Goal: Task Accomplishment & Management: Manage account settings

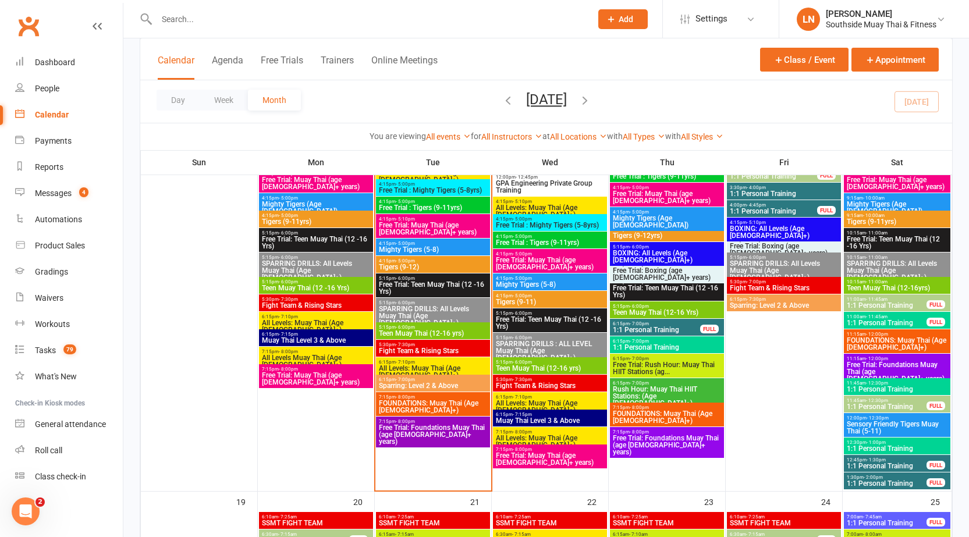
scroll to position [1266, 0]
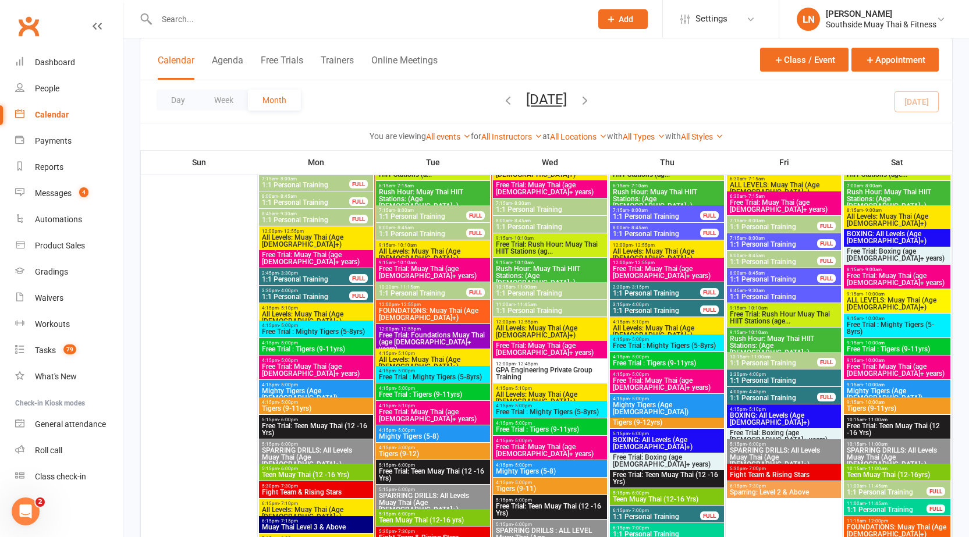
click at [419, 248] on span "All Levels: Muay Thai (Age [DEMOGRAPHIC_DATA]+)" at bounding box center [432, 255] width 109 height 14
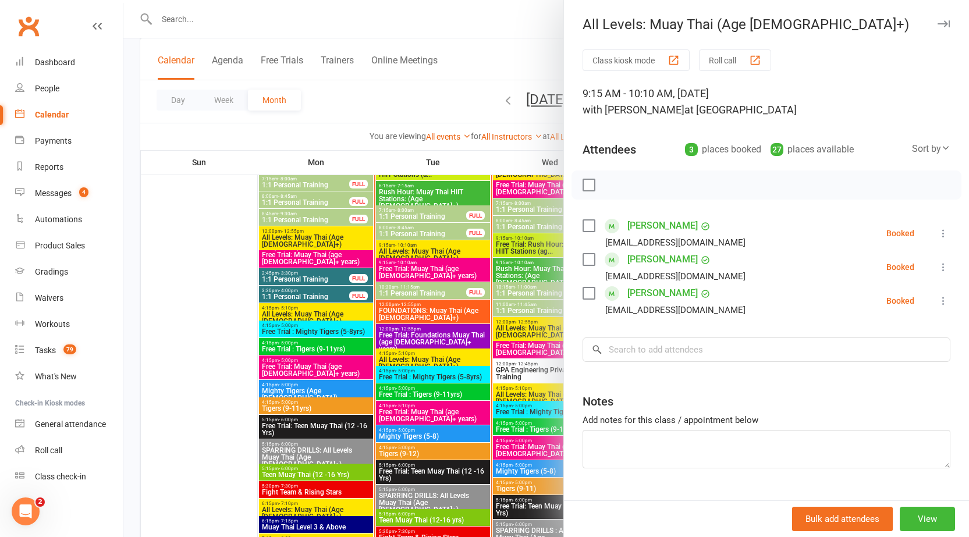
click at [419, 248] on div at bounding box center [546, 268] width 846 height 537
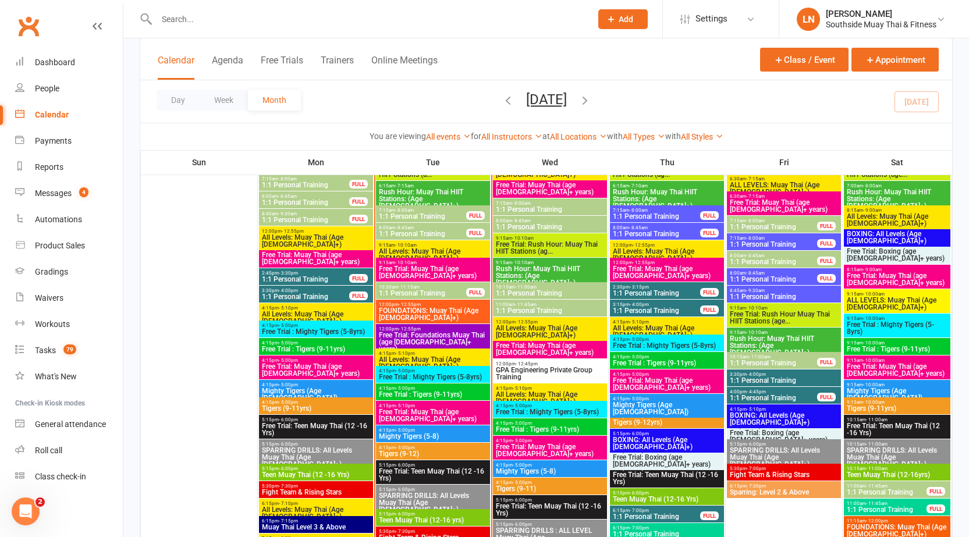
click at [437, 245] on span "9:15am - 10:10am" at bounding box center [432, 245] width 109 height 5
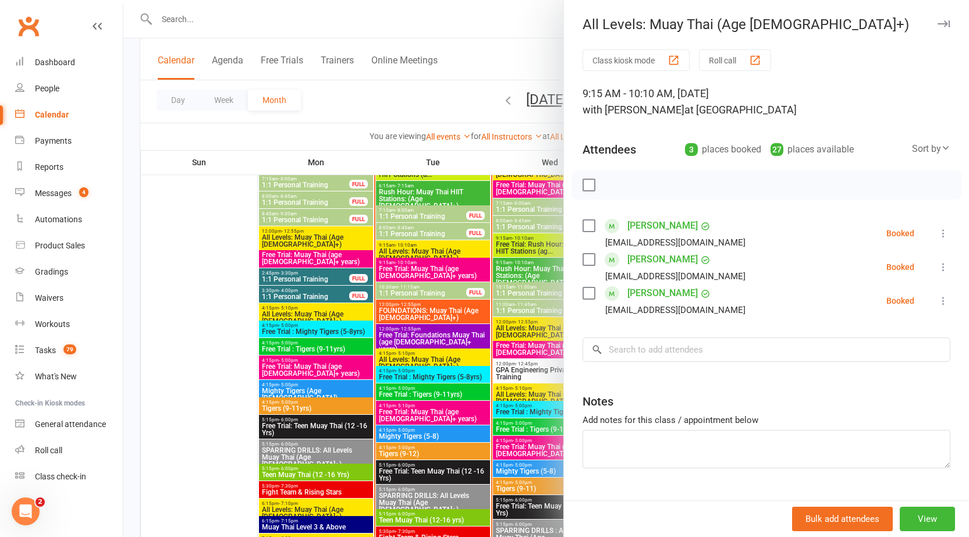
click at [437, 245] on div at bounding box center [546, 268] width 846 height 537
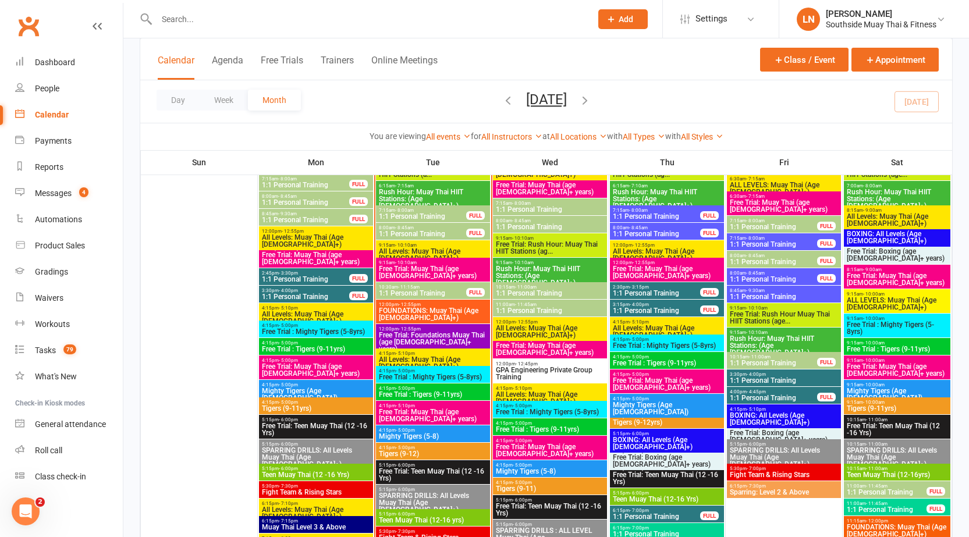
click at [417, 228] on span "8:00am - 8:45am" at bounding box center [422, 227] width 89 height 5
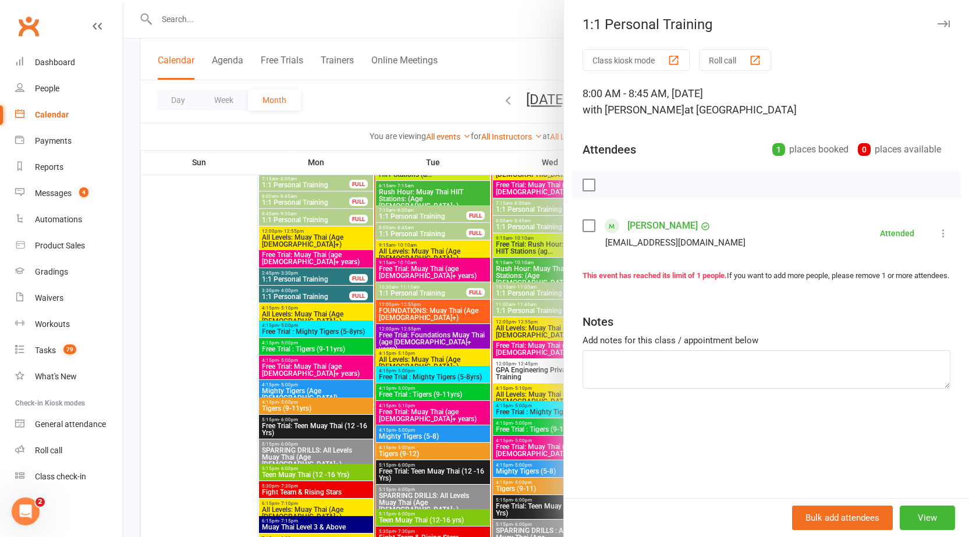
click at [937, 20] on button "button" at bounding box center [944, 24] width 14 height 14
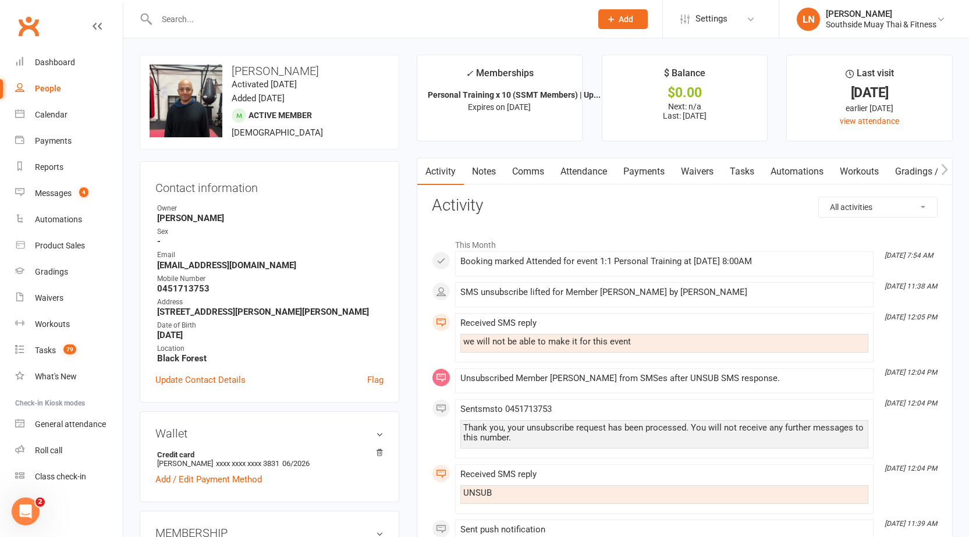
click at [585, 170] on link "Attendance" at bounding box center [584, 171] width 63 height 27
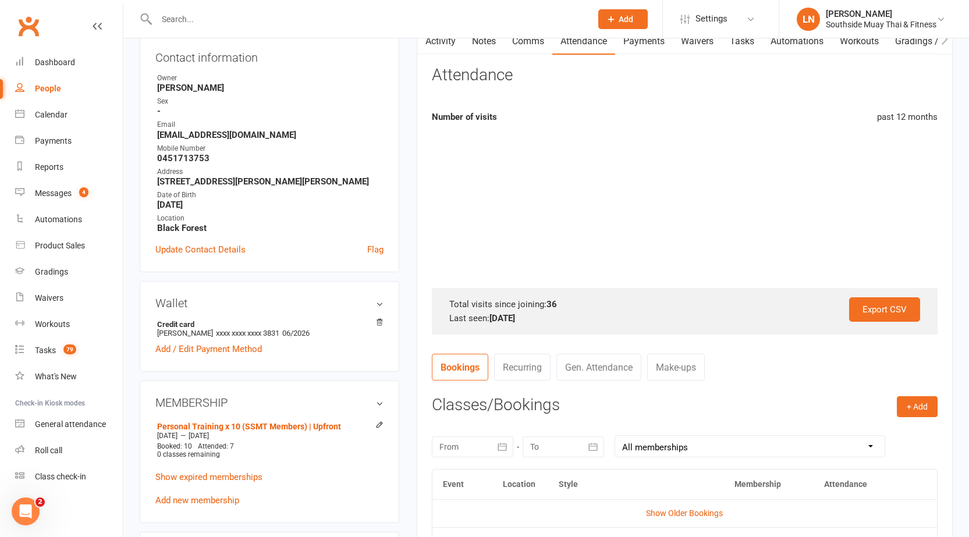
scroll to position [349, 0]
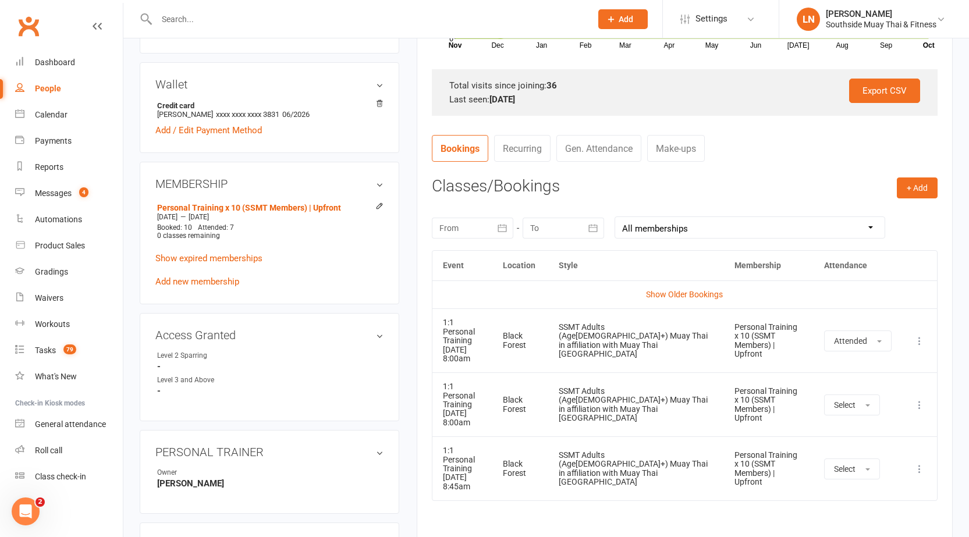
click at [548, 462] on td "Black Forest" at bounding box center [521, 469] width 56 height 64
click at [617, 399] on div "SSMT Adults (Age[DEMOGRAPHIC_DATA]+) Muay Thai in affiliation with Muay Thai [G…" at bounding box center [636, 405] width 155 height 36
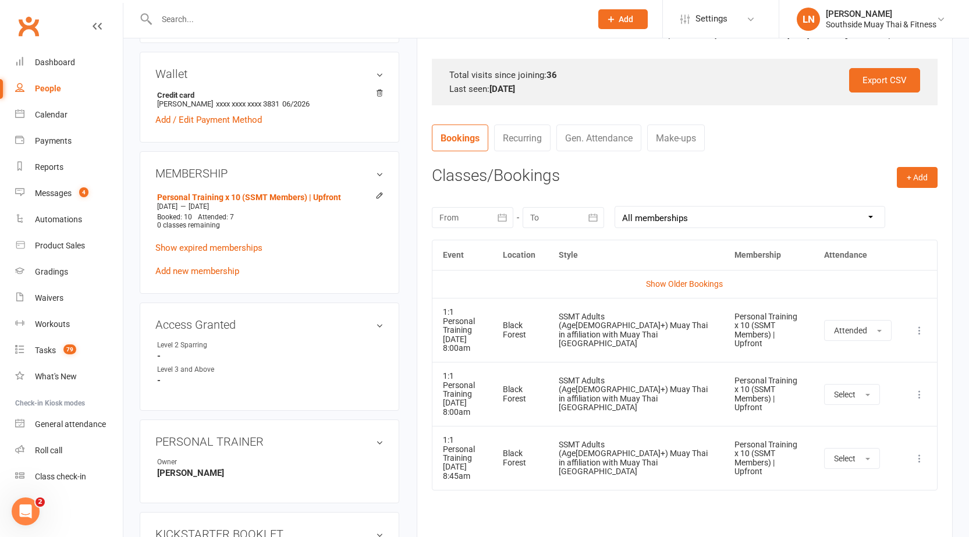
scroll to position [370, 0]
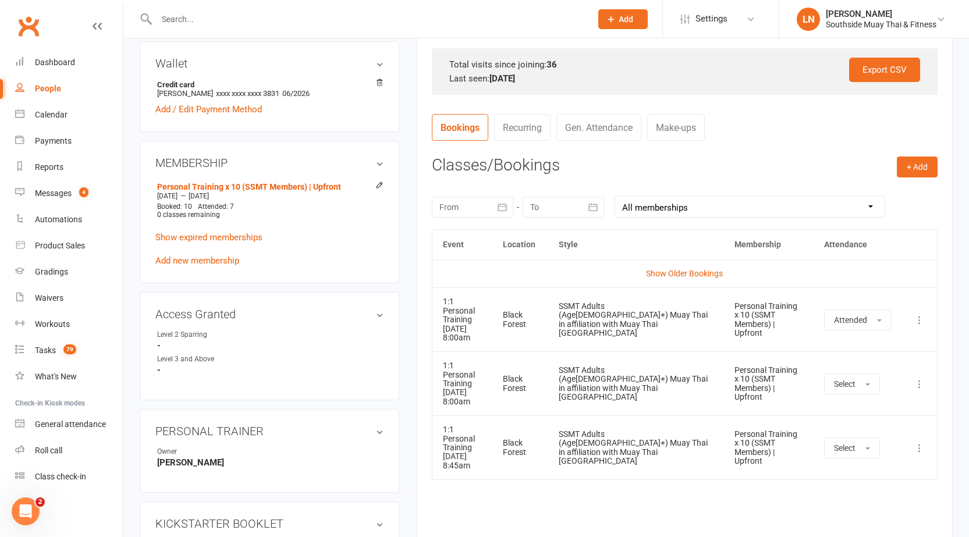
click at [848, 416] on tr "1:1 Personal Training 20 Oct 2025 8:45am Black Forest SSMT Adults (Age13+) Muay…" at bounding box center [685, 448] width 505 height 64
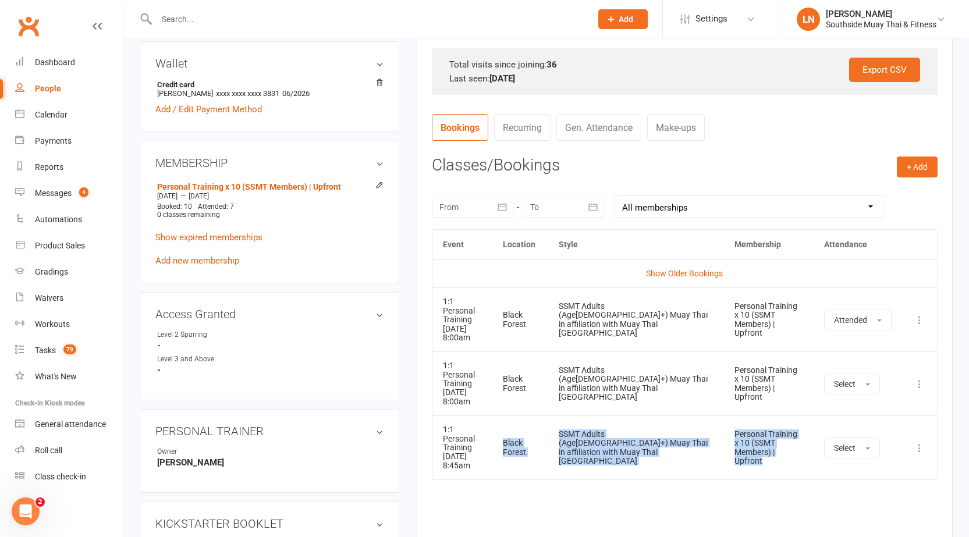
scroll to position [369, 0]
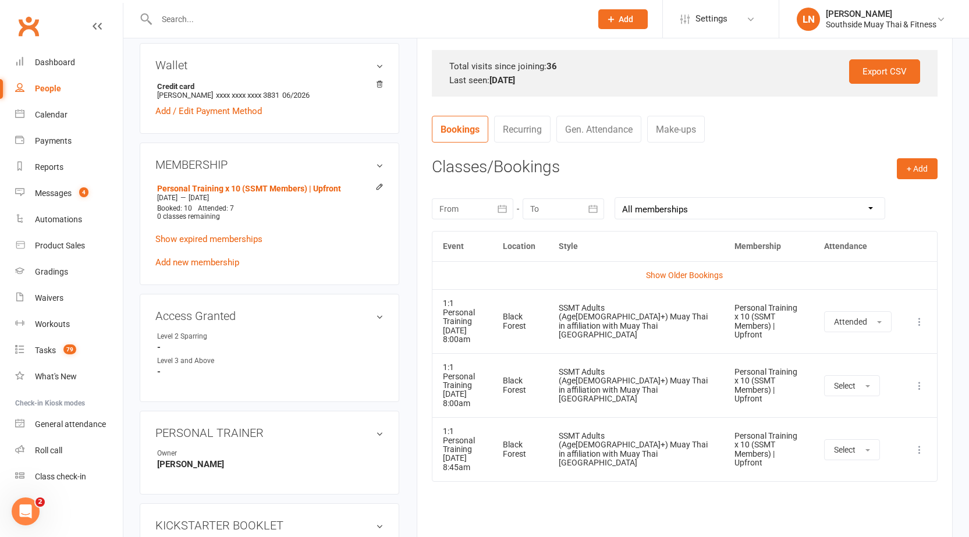
click at [942, 349] on div "Activity Notes Comms Attendance Payments Waivers Tasks Automations Workouts Gra…" at bounding box center [685, 181] width 536 height 785
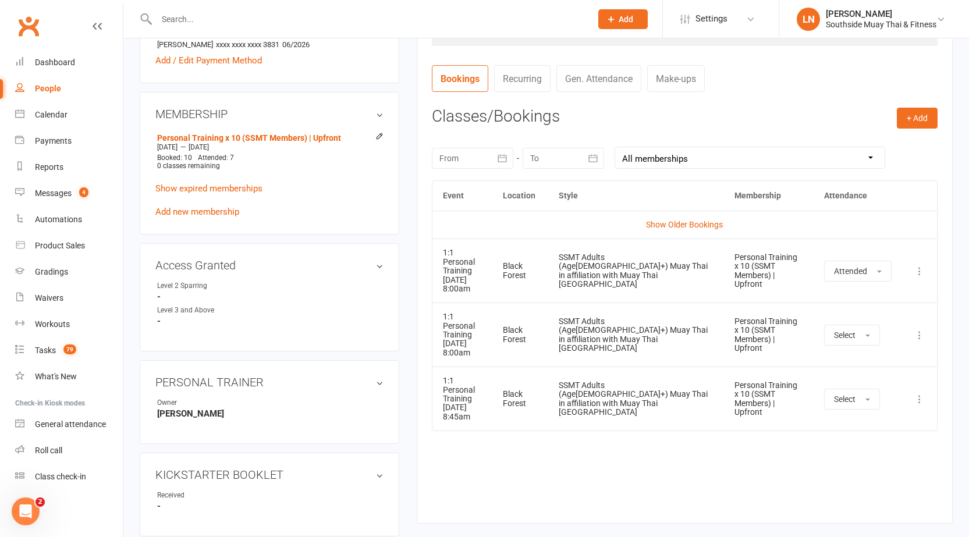
scroll to position [769, 0]
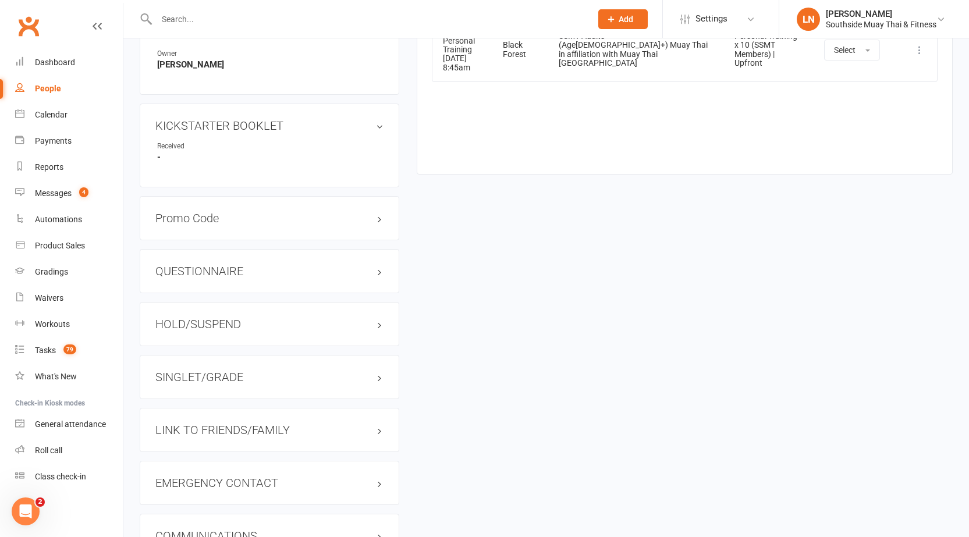
click at [229, 383] on h3 "SINGLET/GRADE" at bounding box center [269, 377] width 228 height 13
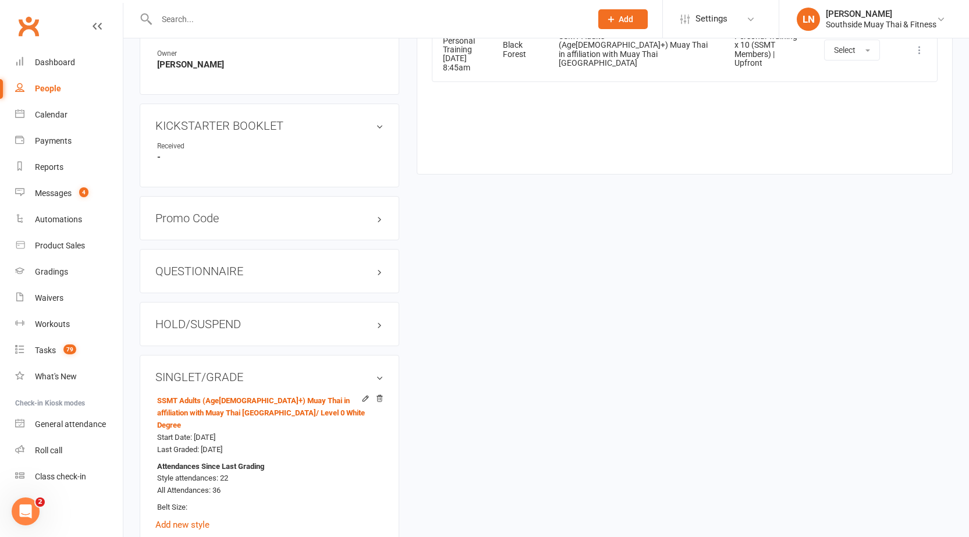
click at [228, 381] on h3 "SINGLET/GRADE" at bounding box center [269, 377] width 228 height 13
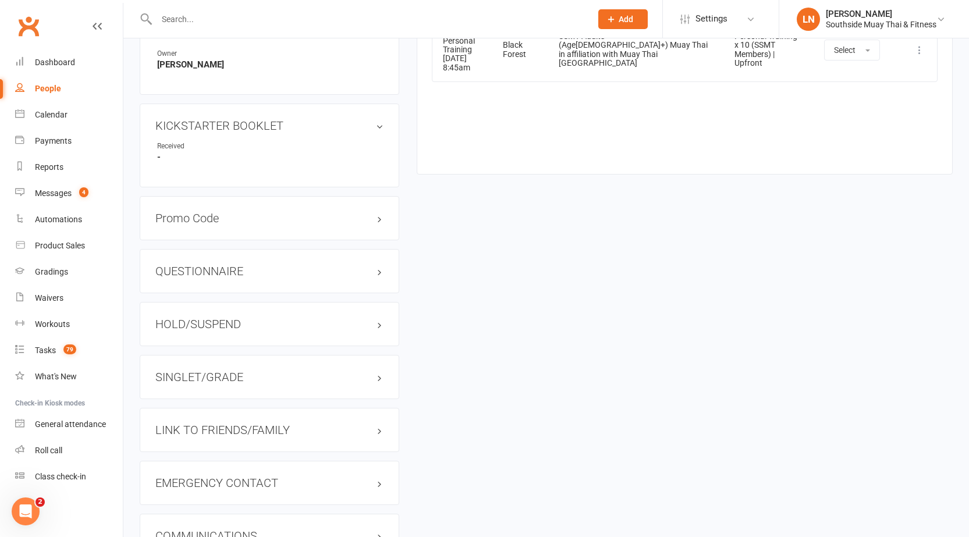
click at [225, 431] on h3 "LINK TO FRIENDS/FAMILY" at bounding box center [269, 430] width 228 height 13
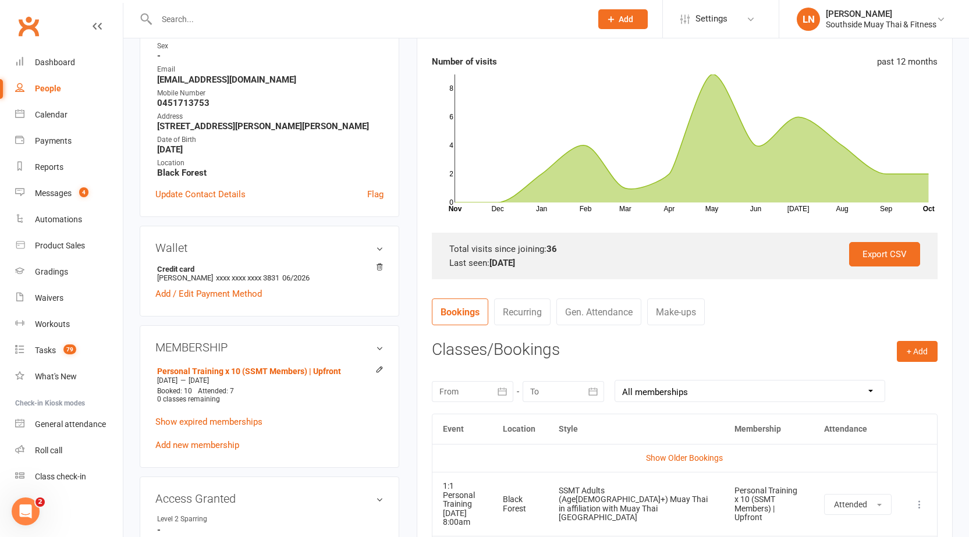
scroll to position [0, 0]
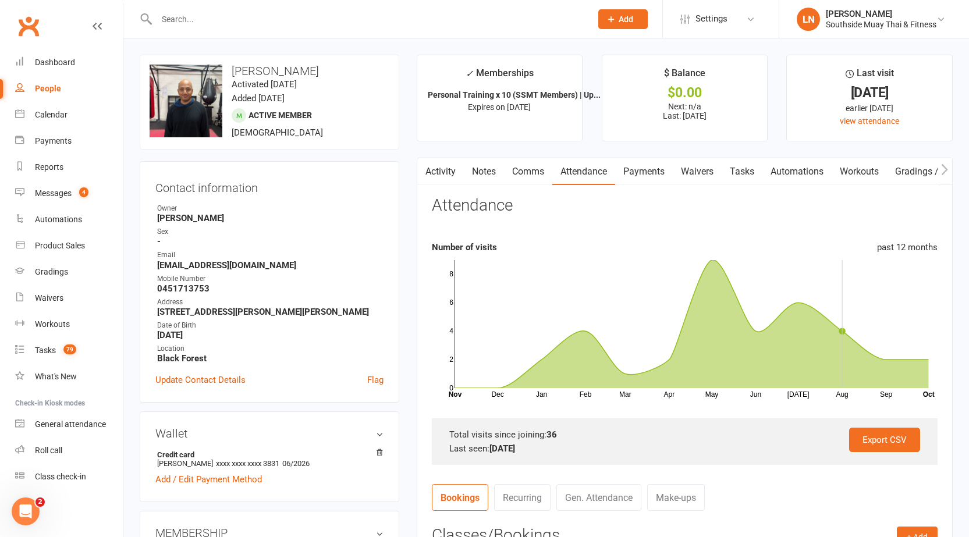
click at [840, 212] on div "Attendance" at bounding box center [685, 210] width 506 height 27
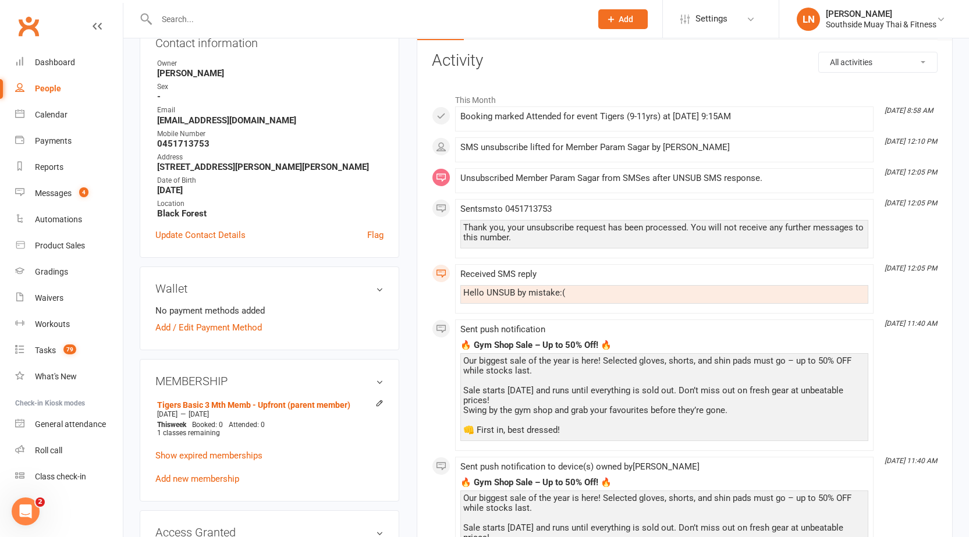
scroll to position [349, 0]
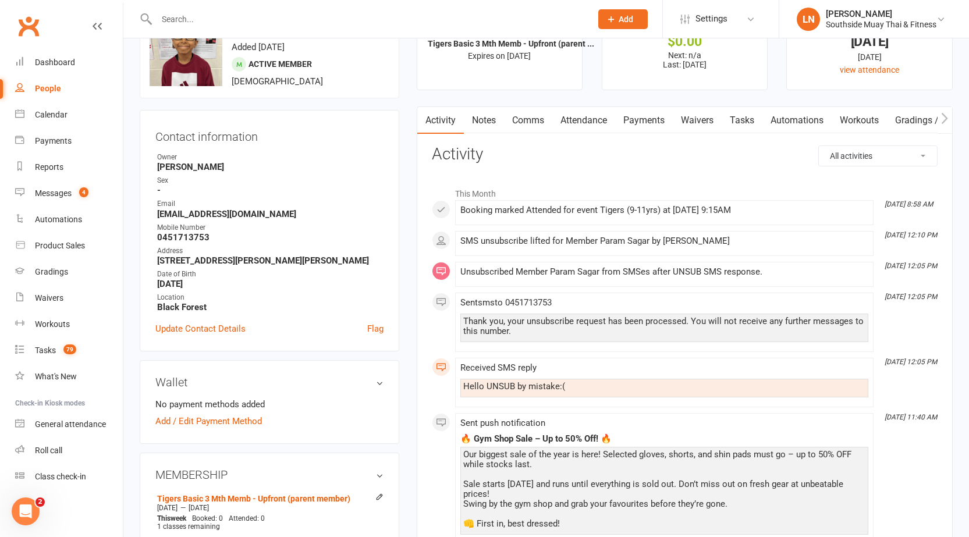
scroll to position [0, 0]
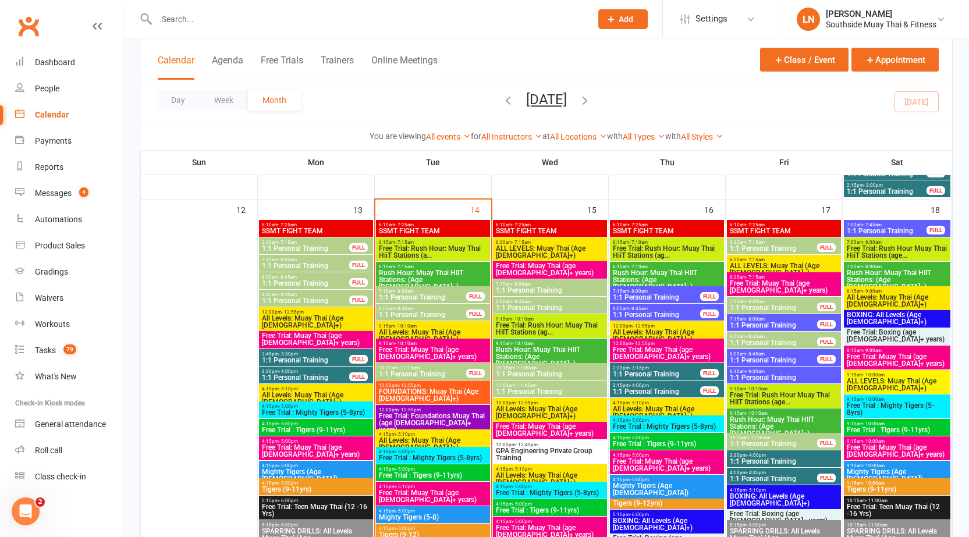
scroll to position [1189, 0]
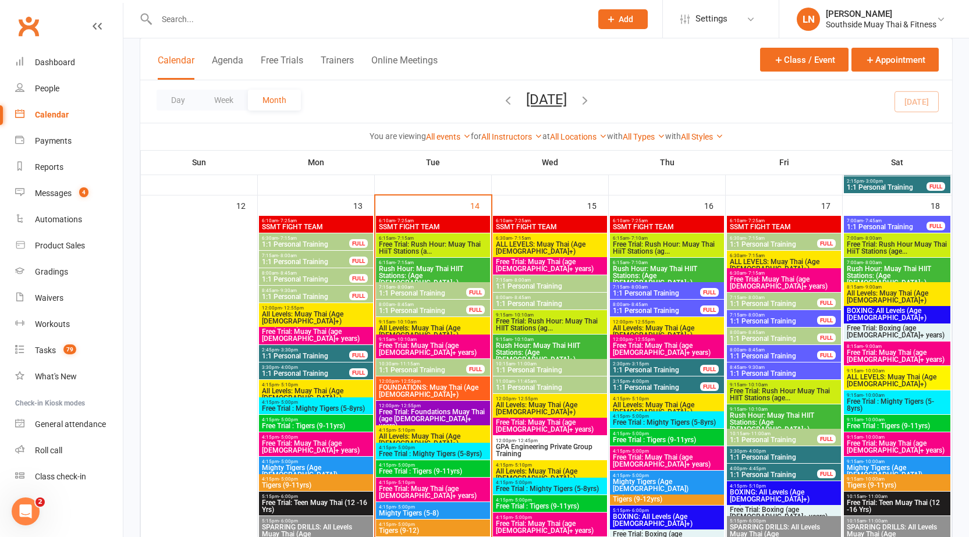
click at [418, 325] on span "All Levels: Muay Thai (Age [DEMOGRAPHIC_DATA]+)" at bounding box center [432, 332] width 109 height 14
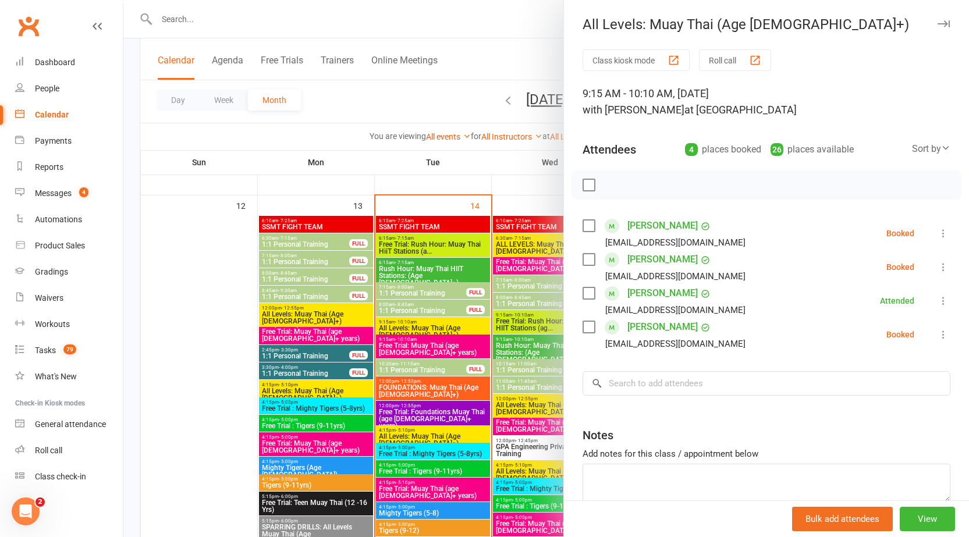
click at [938, 22] on icon "button" at bounding box center [944, 23] width 12 height 7
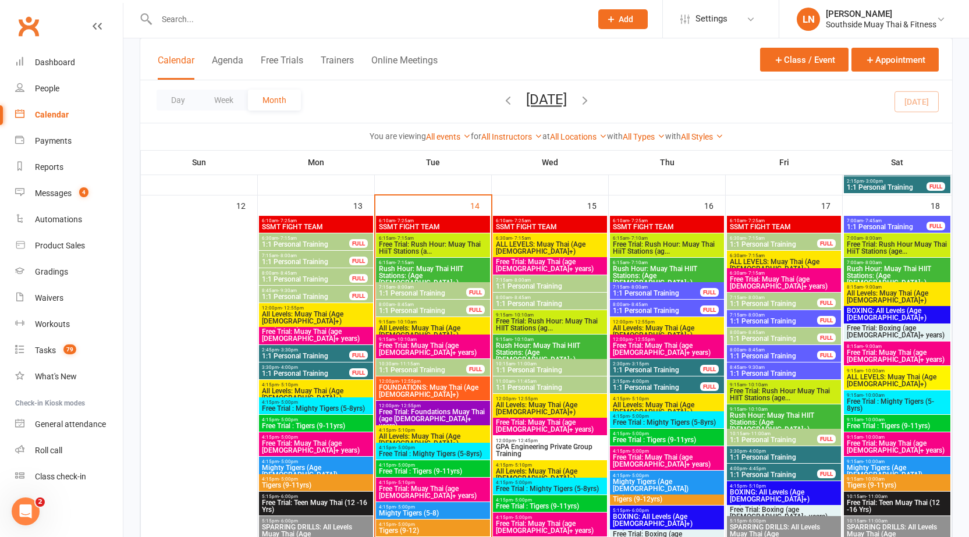
click at [769, 438] on span "1:1 Personal Training" at bounding box center [774, 440] width 89 height 7
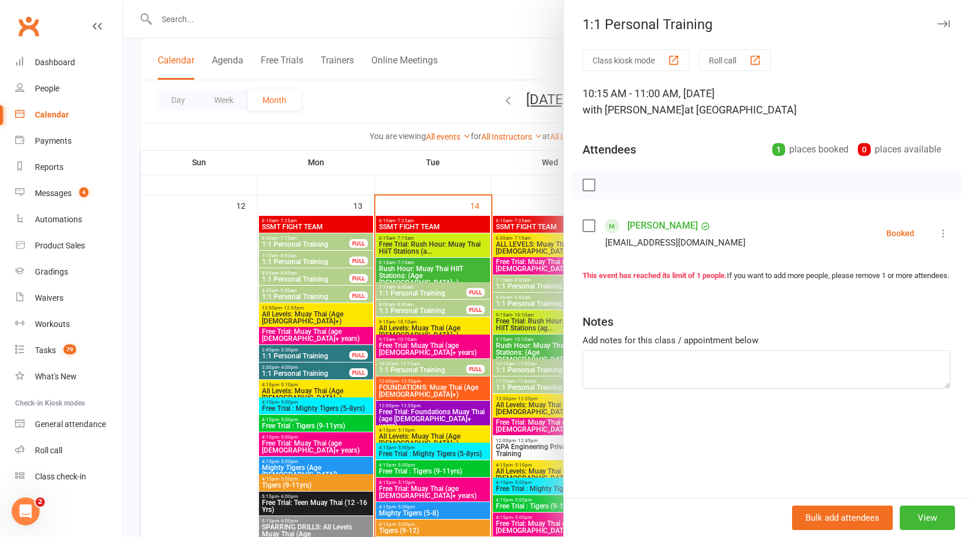
click at [939, 23] on icon "button" at bounding box center [944, 23] width 12 height 7
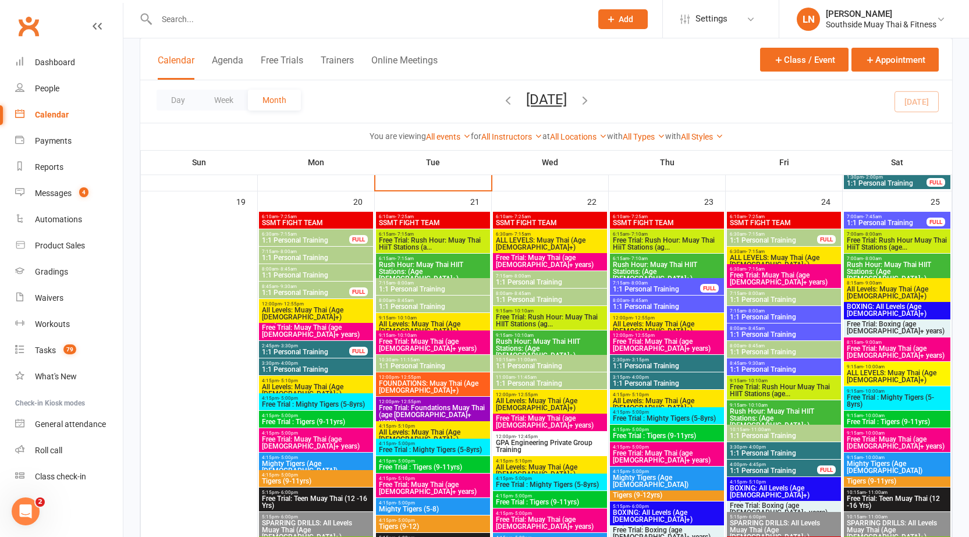
scroll to position [1757, 0]
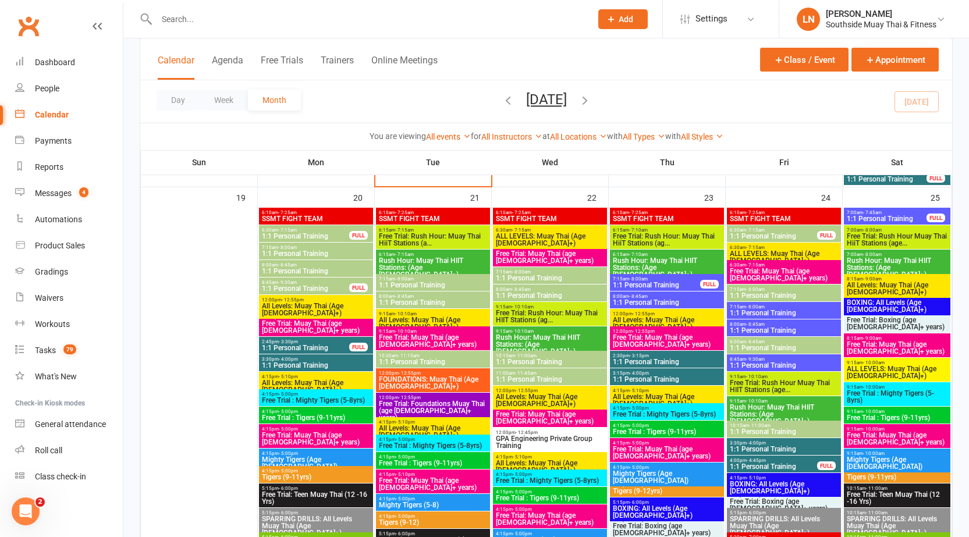
click at [279, 230] on span "- 7:15am" at bounding box center [287, 230] width 19 height 5
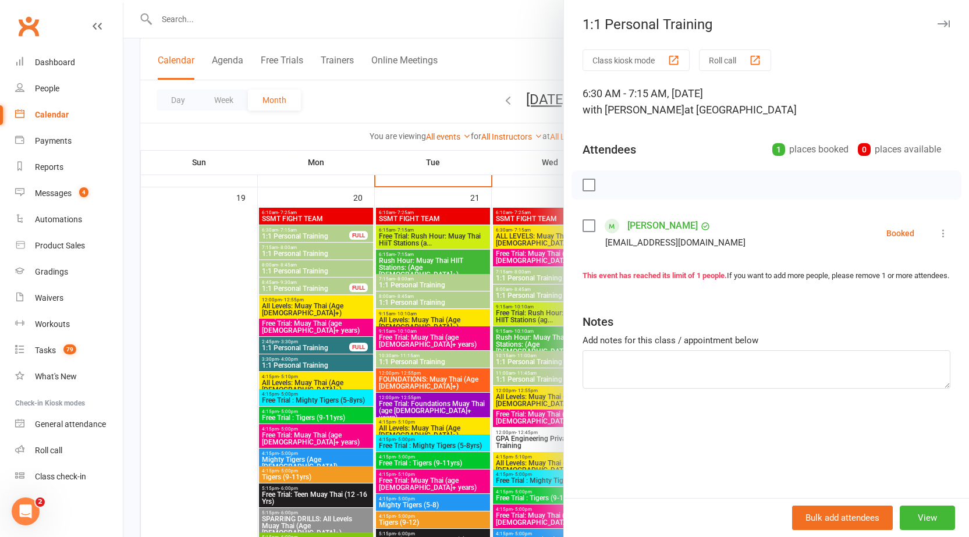
click at [279, 230] on div at bounding box center [546, 268] width 846 height 537
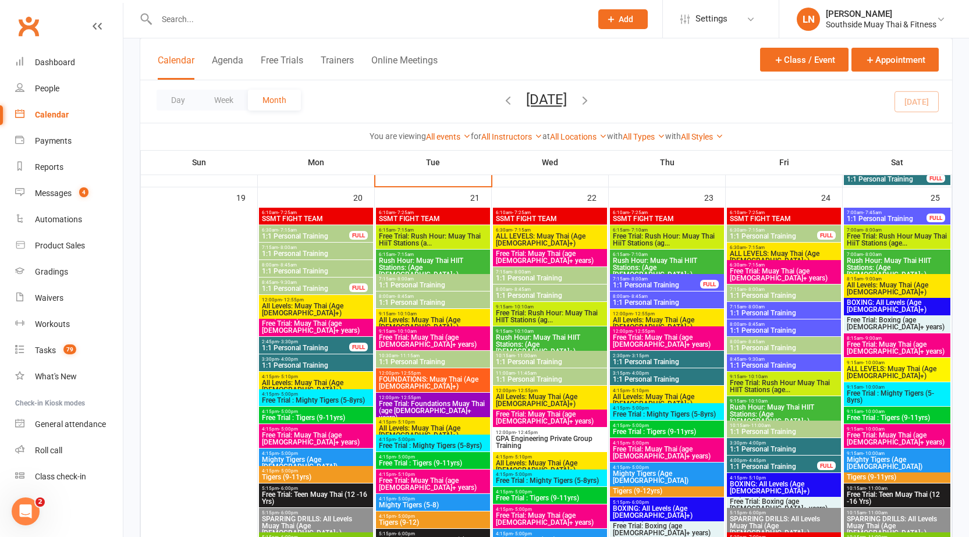
click at [282, 287] on span "1:1 Personal Training" at bounding box center [305, 288] width 89 height 7
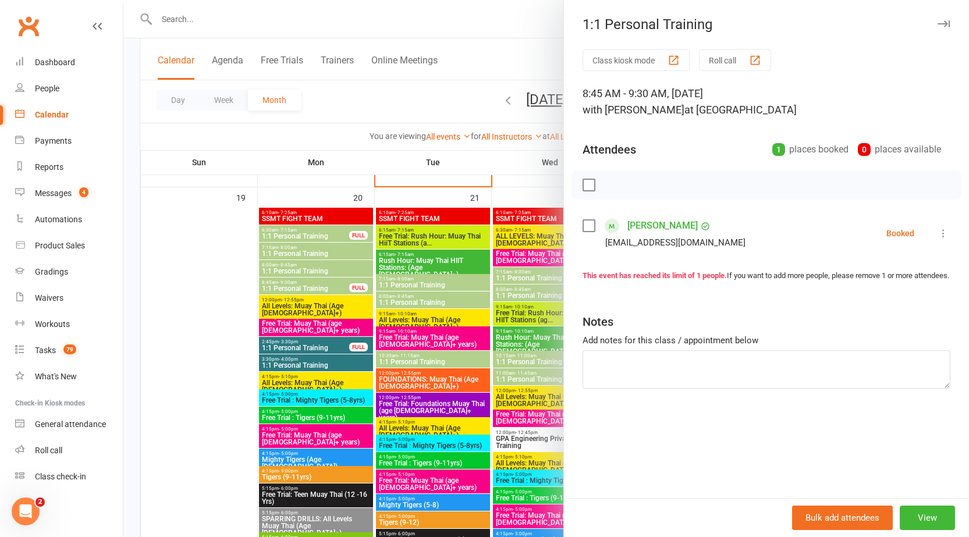
click at [321, 282] on div at bounding box center [546, 268] width 846 height 537
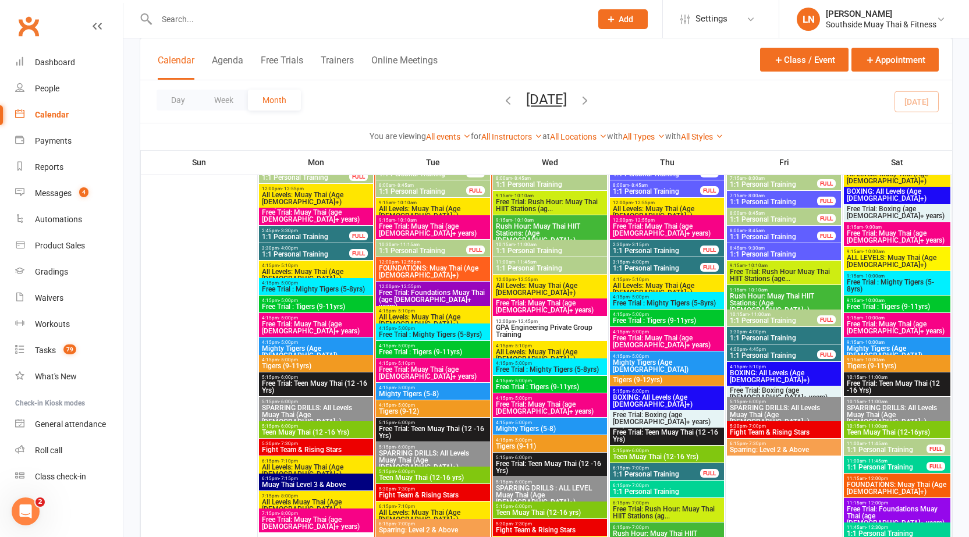
scroll to position [1312, 0]
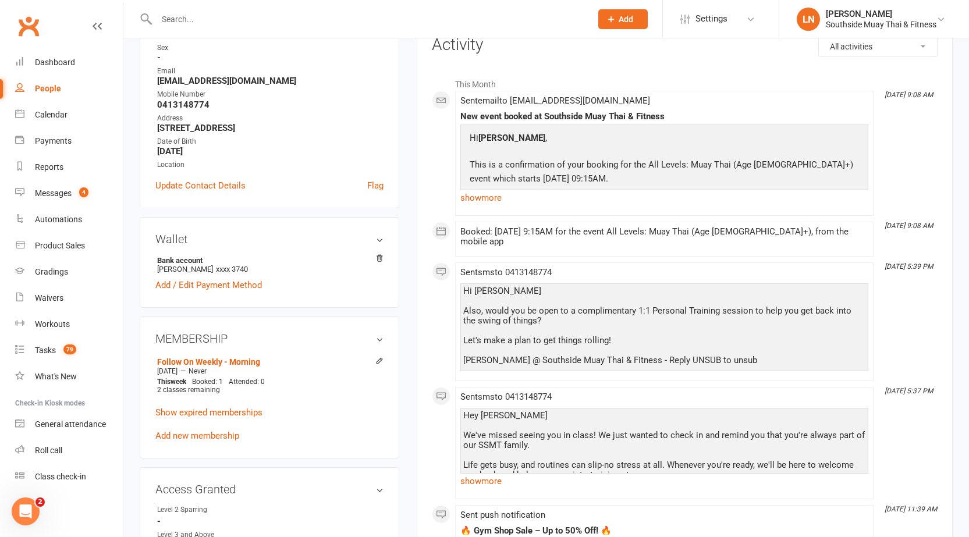
scroll to position [175, 0]
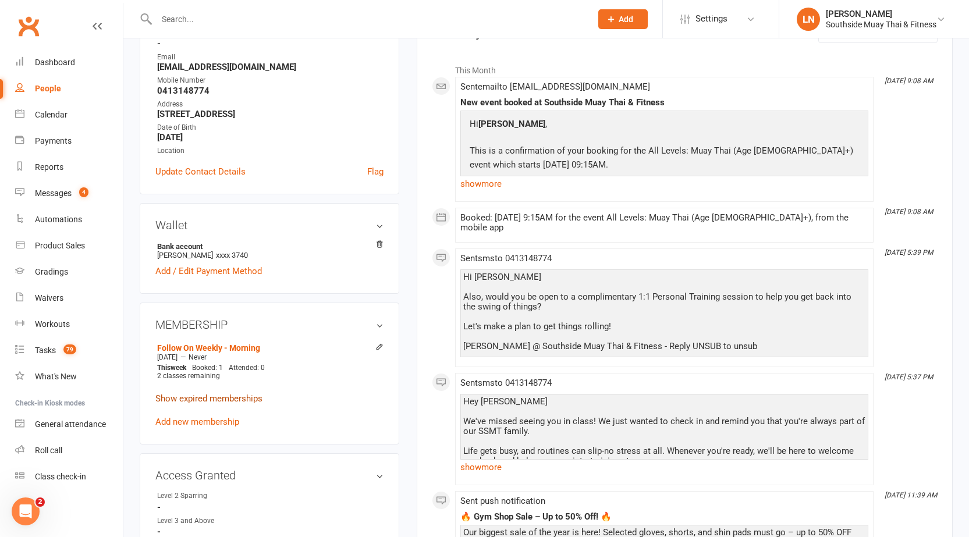
click at [235, 395] on link "Show expired memberships" at bounding box center [208, 399] width 107 height 10
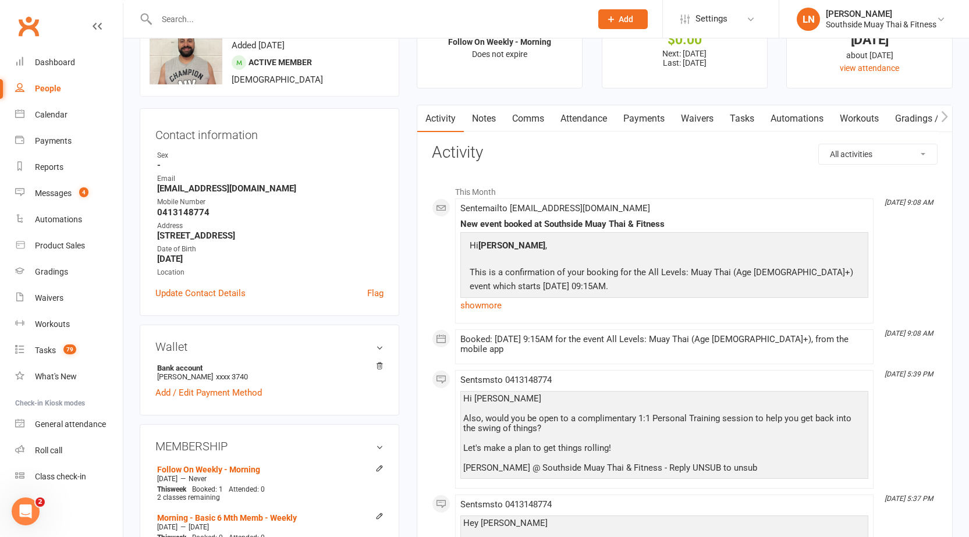
scroll to position [0, 0]
